Goal: Task Accomplishment & Management: Complete application form

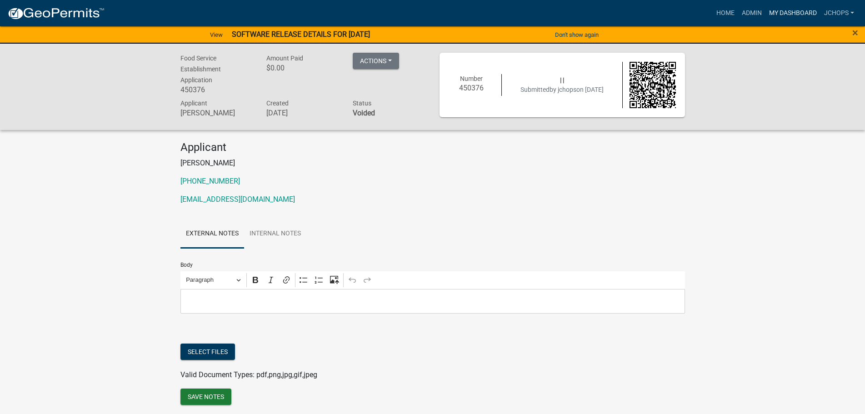
click at [814, 17] on link "My Dashboard" at bounding box center [792, 13] width 55 height 17
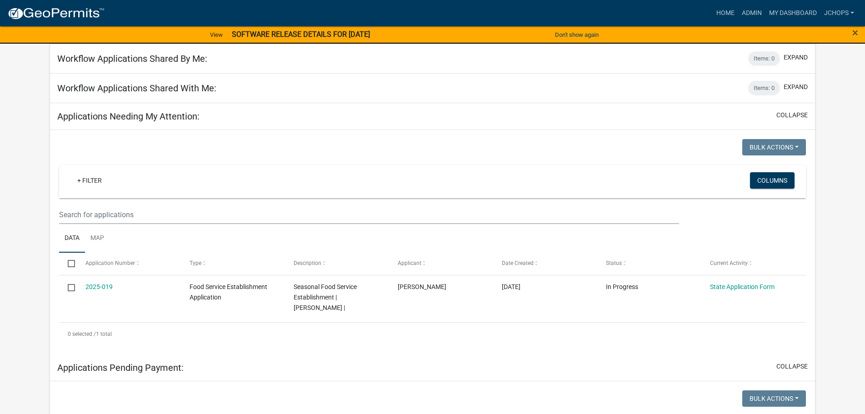
scroll to position [91, 0]
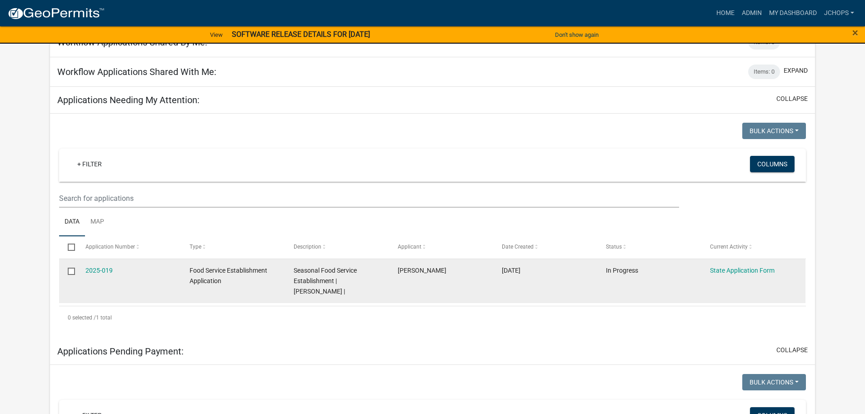
click at [443, 281] on datatable-body-cell "[PERSON_NAME]" at bounding box center [441, 281] width 104 height 44
click at [106, 273] on link "2025-019" at bounding box center [98, 270] width 27 height 7
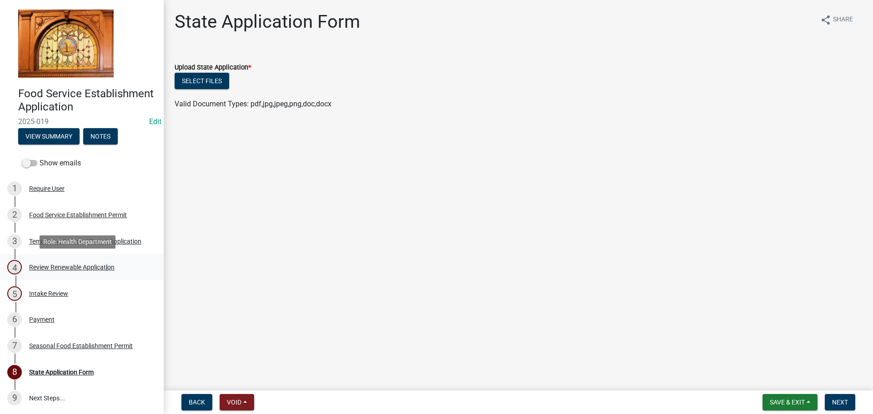
click at [105, 268] on div "Review Renewable Application" at bounding box center [71, 267] width 85 height 6
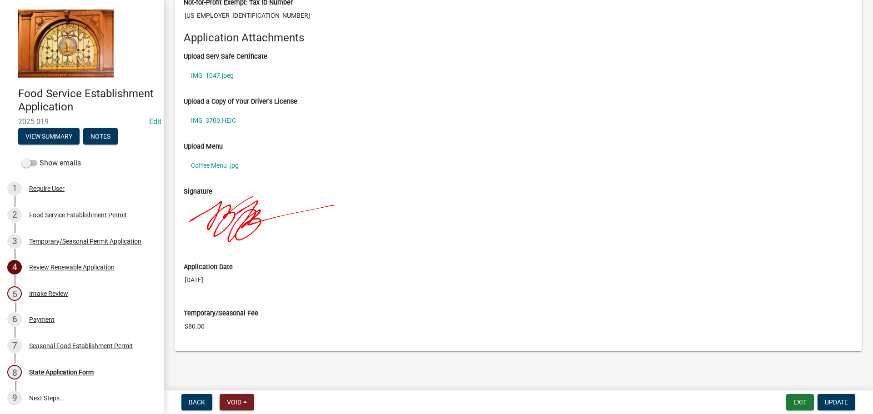
scroll to position [1013, 0]
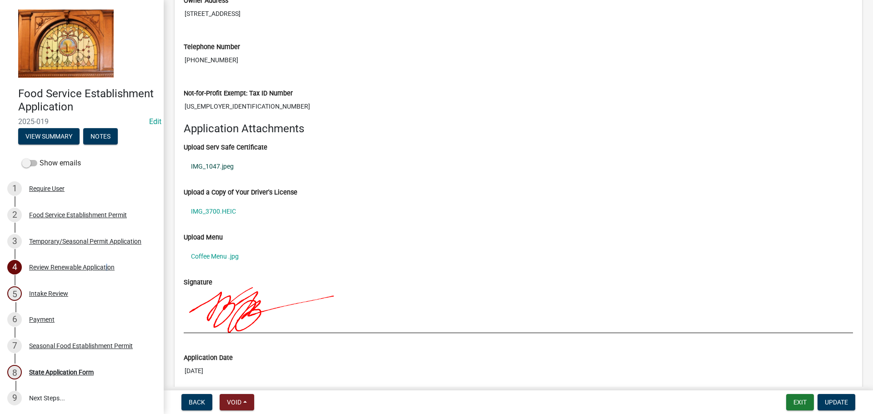
click at [212, 170] on link "IMG_1047.jpeg" at bounding box center [518, 166] width 669 height 21
click at [210, 212] on link "IMG_3700.HEIC" at bounding box center [518, 211] width 669 height 21
click at [224, 259] on link "Coffee Menu .jpg" at bounding box center [518, 256] width 669 height 21
click at [72, 349] on div "Seasonal Food Establishment Permit" at bounding box center [81, 346] width 104 height 6
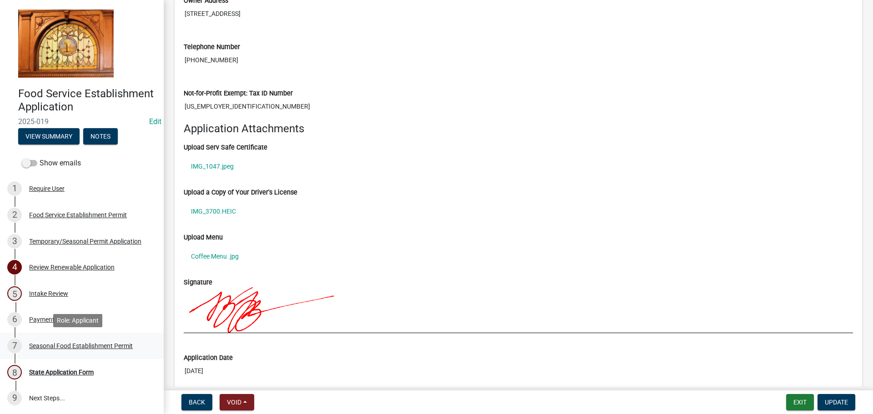
scroll to position [0, 0]
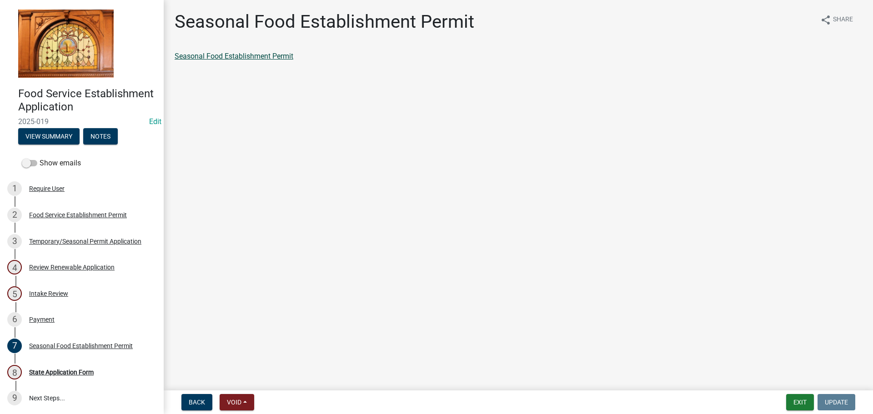
click at [281, 56] on link "Seasonal Food Establishment Permit" at bounding box center [234, 56] width 119 height 9
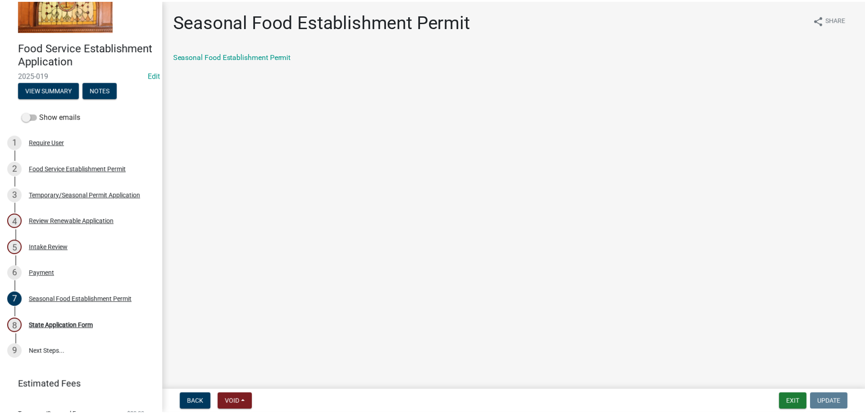
scroll to position [82, 0]
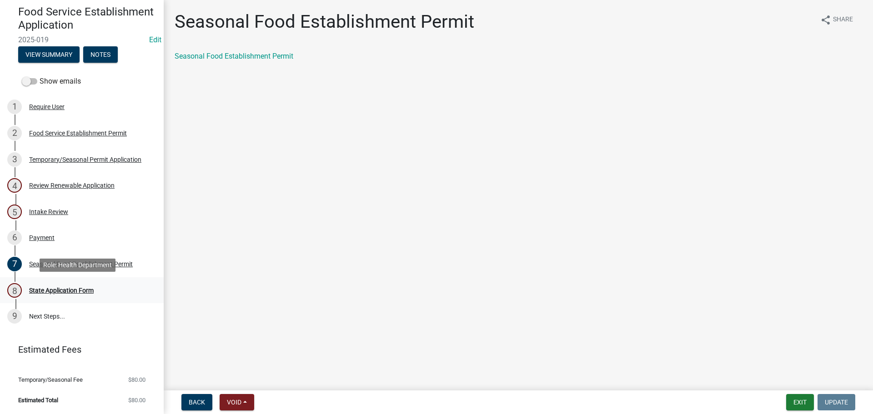
click at [65, 284] on div "8 State Application Form" at bounding box center [78, 290] width 142 height 15
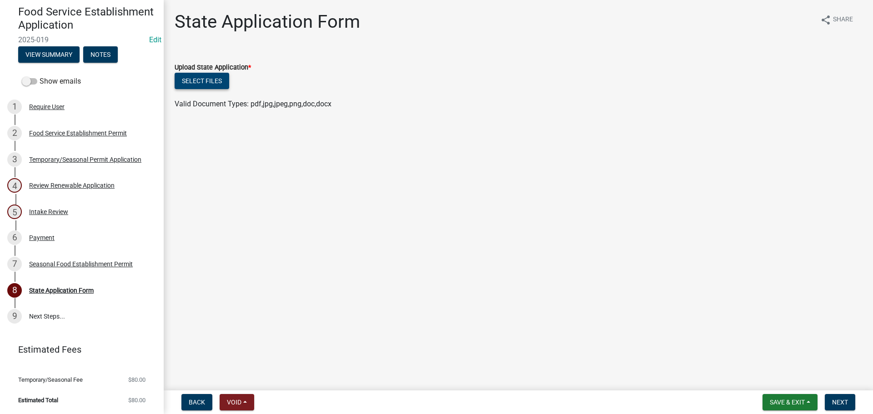
click at [196, 78] on button "Select files" at bounding box center [202, 81] width 55 height 16
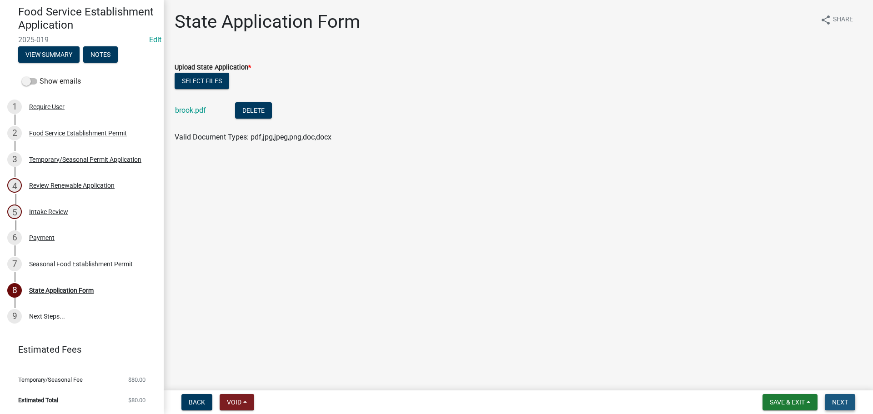
click at [838, 405] on span "Next" at bounding box center [840, 402] width 16 height 7
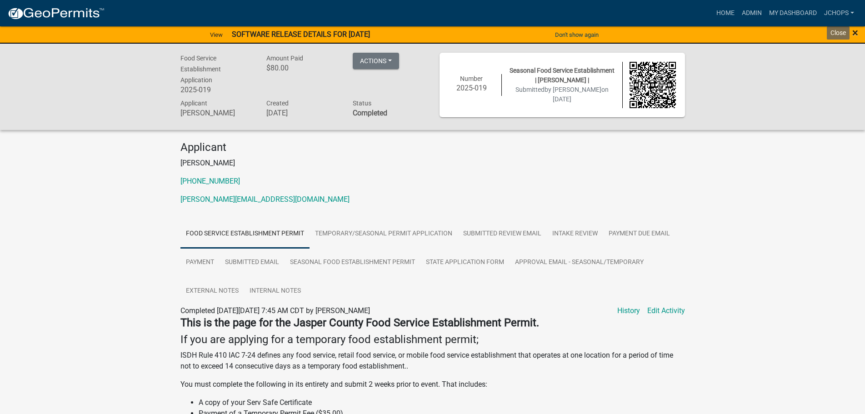
click at [857, 31] on span "×" at bounding box center [855, 32] width 6 height 13
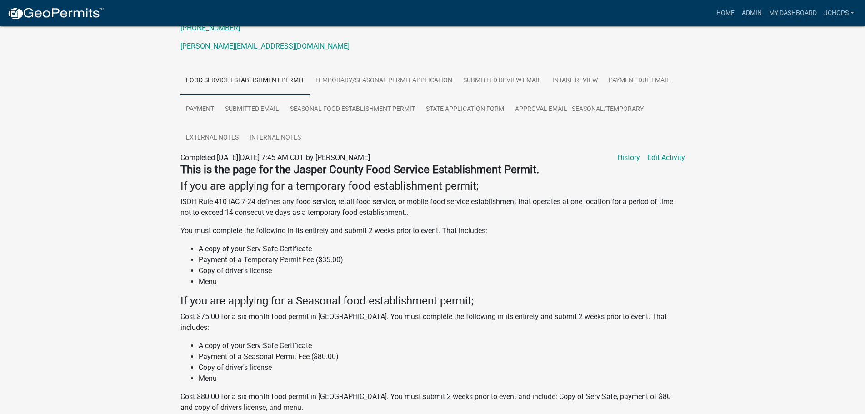
scroll to position [30, 0]
